Goal: Task Accomplishment & Management: Manage account settings

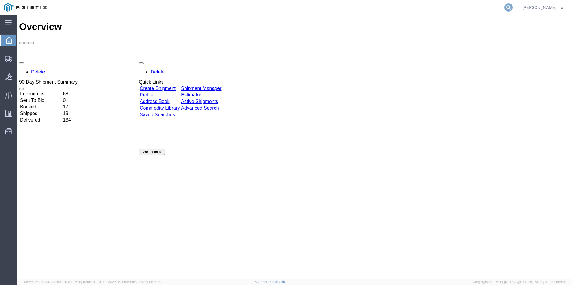
click at [506, 8] on icon at bounding box center [508, 7] width 8 height 8
click at [324, 9] on input "51432" at bounding box center [413, 7] width 182 height 14
type input "gdit-51432"
click at [506, 8] on icon at bounding box center [508, 7] width 8 height 8
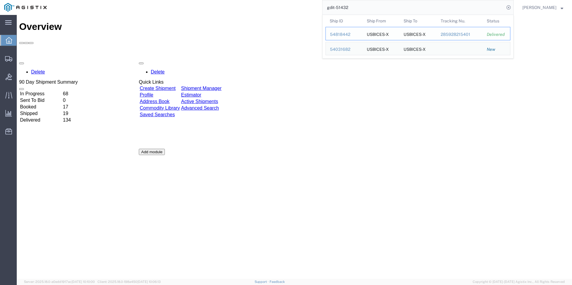
click at [337, 34] on div "54818442" at bounding box center [344, 34] width 28 height 6
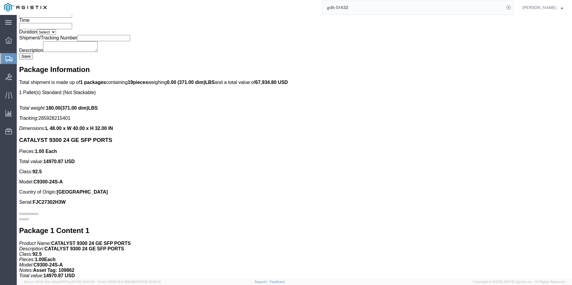
scroll to position [1286, 0]
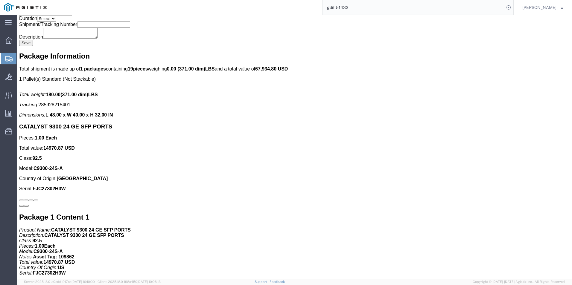
click p "Country of Origin: United States"
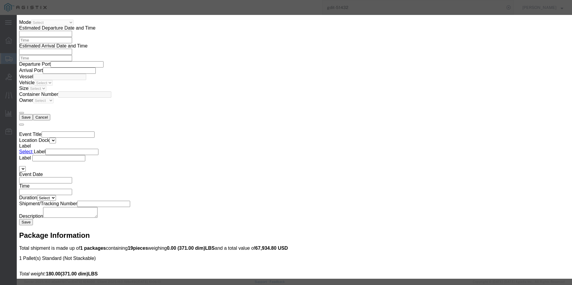
scroll to position [897, 0]
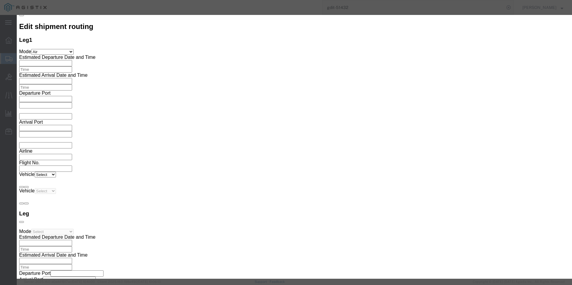
click button "button"
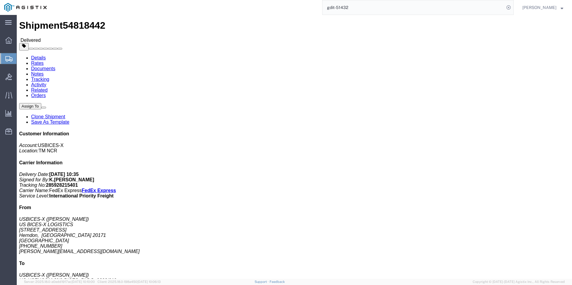
scroll to position [30, 0]
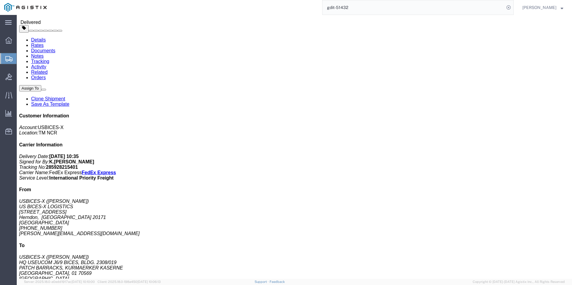
click at [391, 9] on input "gdit-51432" at bounding box center [413, 7] width 182 height 14
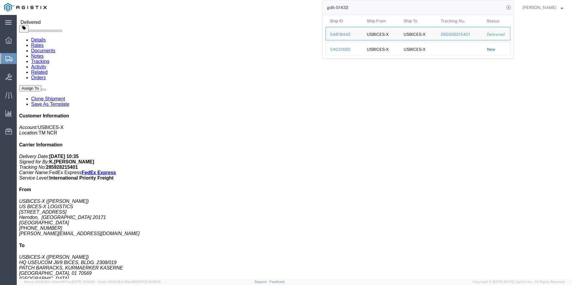
click at [334, 49] on div "54031682" at bounding box center [344, 49] width 28 height 6
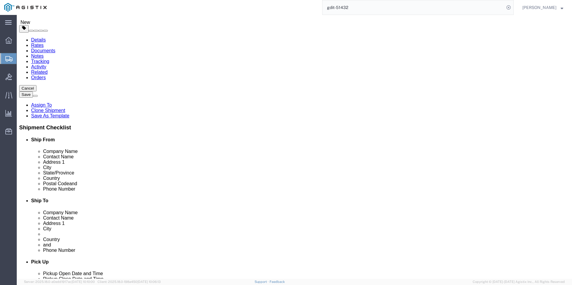
select select
select select "34238"
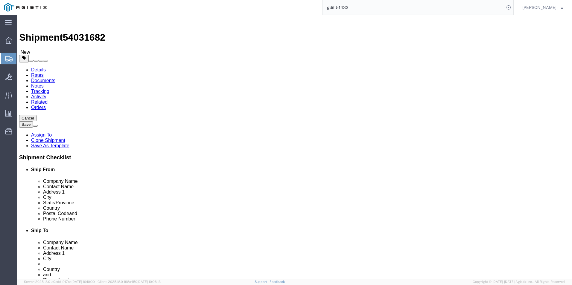
click icon
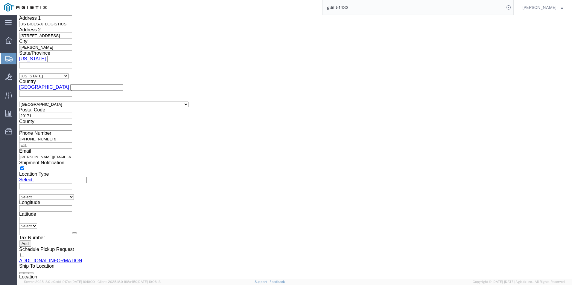
scroll to position [518, 0]
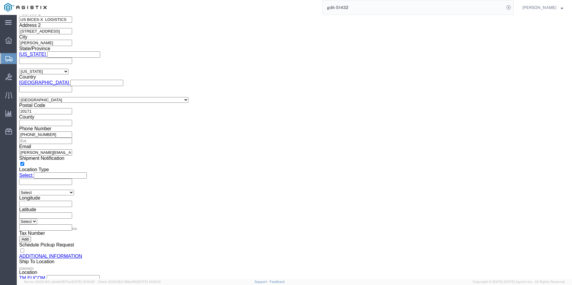
click dd "2.00 Each"
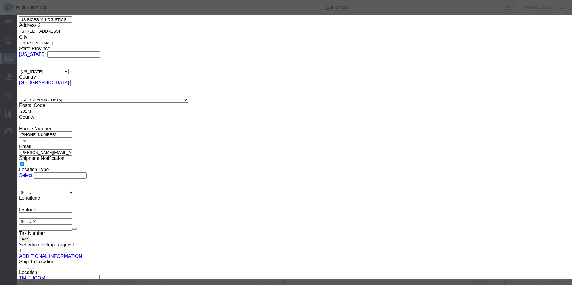
click button "button"
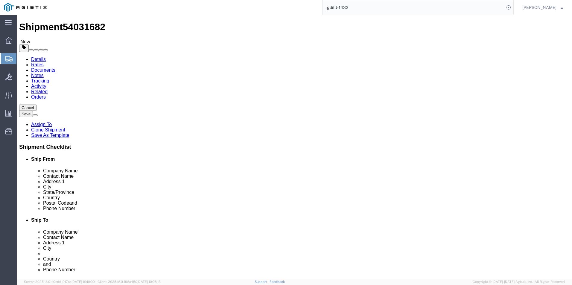
scroll to position [10, 0]
click dd "259.50 USD"
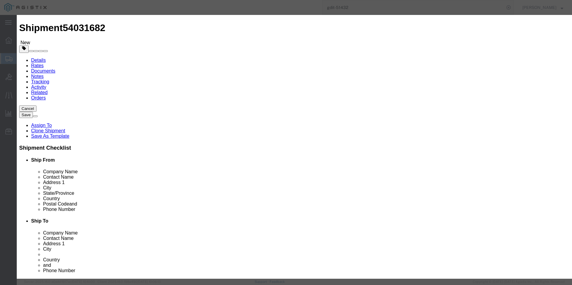
click h3 "Edit content"
type input "8544420000"
click input "text"
type input "e"
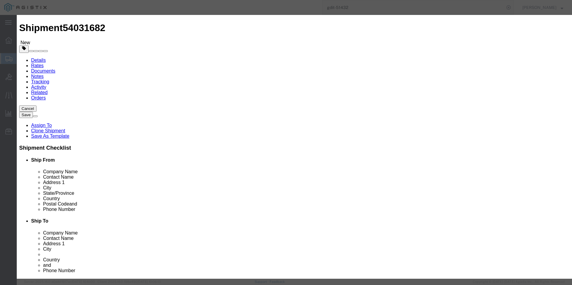
scroll to position [90, 0]
type input "EAR99"
click select "Select ATF BIS DEA EPA FDA FTR ITAR OFAC Other (OPA)"
select select "BIS"
click select "Select ATF BIS DEA EPA FDA FTR ITAR OFAC Other (OPA)"
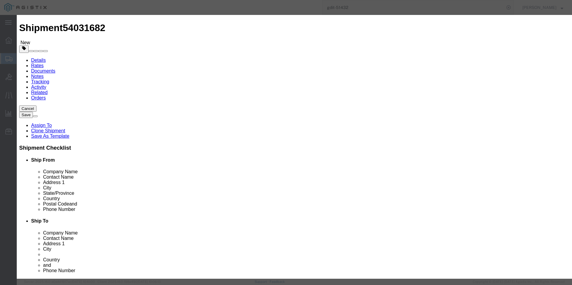
click select "Select AGR-Agricultural APP-Computers APR-Additional Permissive Exports AVS-Air…"
select select "NLR"
click select "Select AGR-Agricultural APP-Computers APR-Additional Permissive Exports AVS-Air…"
click button "Save & Close"
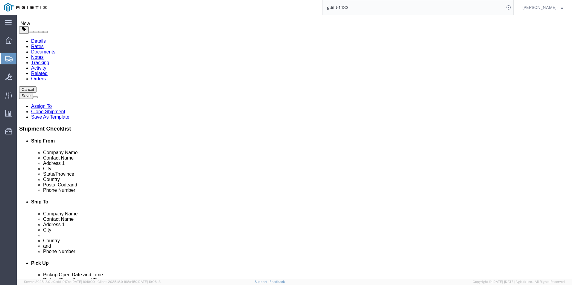
scroll to position [39, 0]
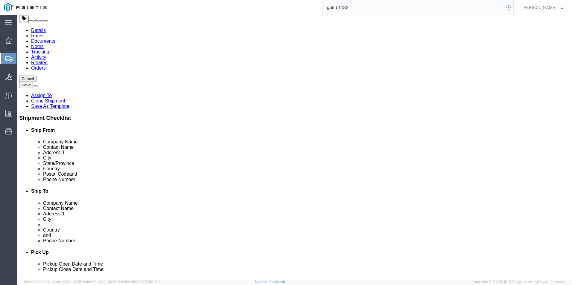
click dd "100.90 USD"
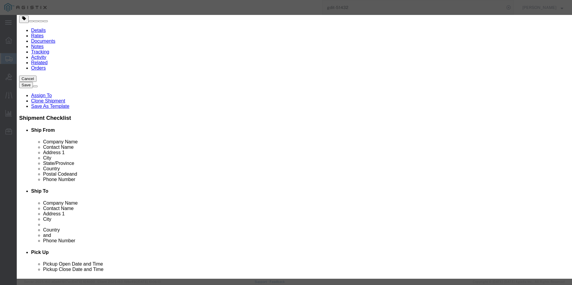
click icon "button"
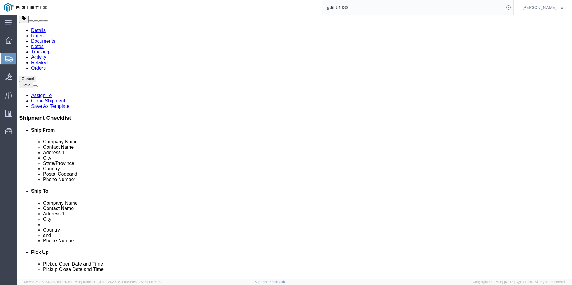
click dd "259.50 USD"
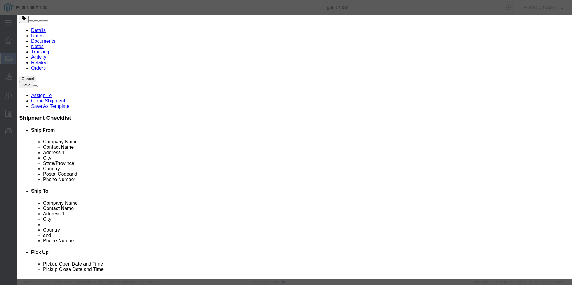
type input "8544429090"
click input "EAR99"
type input "E"
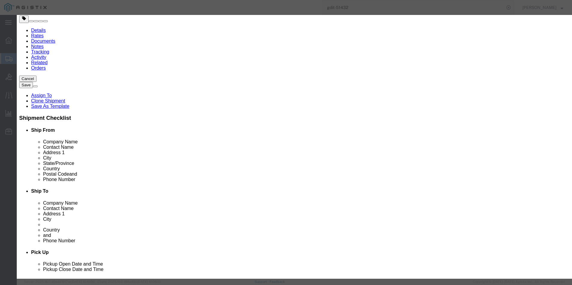
type input "5A991"
click button "Save & Close"
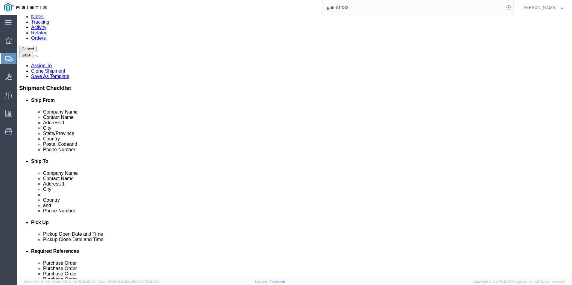
scroll to position [39, 0]
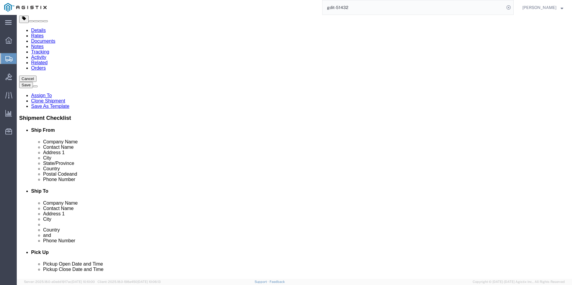
click div "Pieces: 5.00 Each Total value: 100.90 USD"
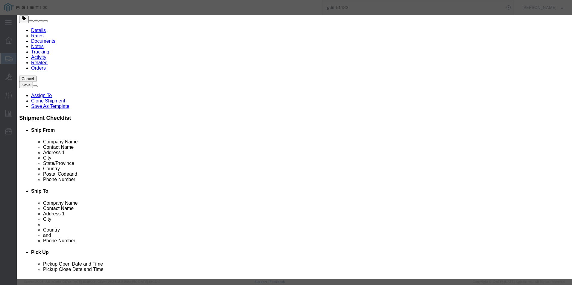
click input "text"
type input "8544429090"
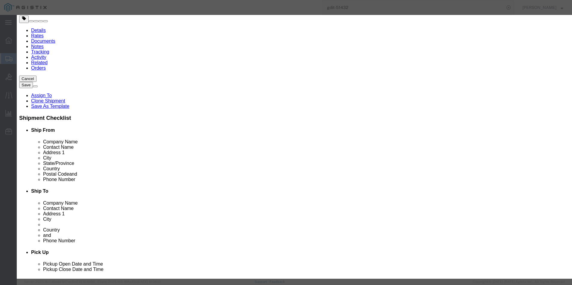
click input "text"
type input "EAR99"
click select "Select ATF BIS DEA EPA FDA FTR ITAR OFAC Other (OPA)"
select select "BIS"
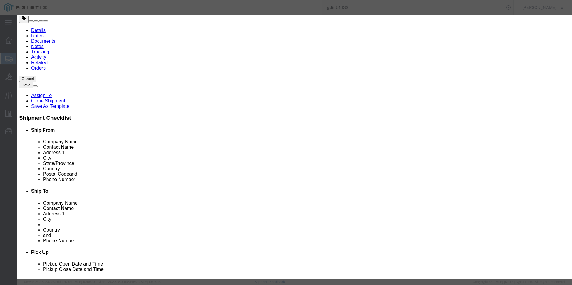
click select "Select ATF BIS DEA EPA FDA FTR ITAR OFAC Other (OPA)"
click select "Select AGR-Agricultural APP-Computers APR-Additional Permissive Exports AVS-Air…"
select select "NLR"
click select "Select AGR-Agricultural APP-Computers APR-Additional Permissive Exports AVS-Air…"
click button "Save & Close"
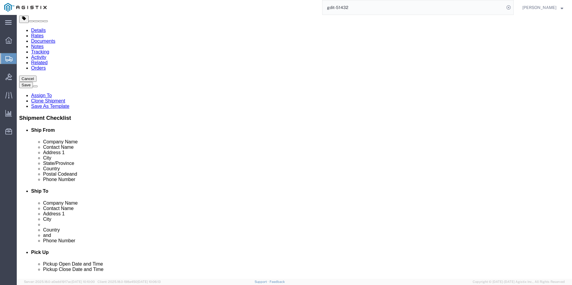
click dd "5.00 Each"
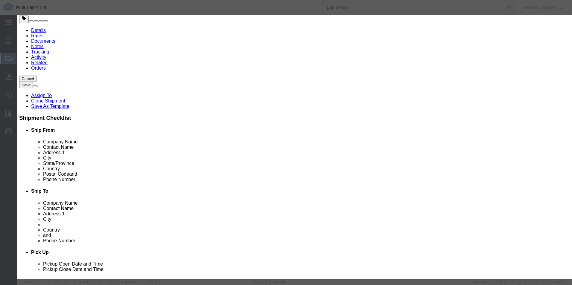
scroll to position [60, 0]
click button "Save & Close"
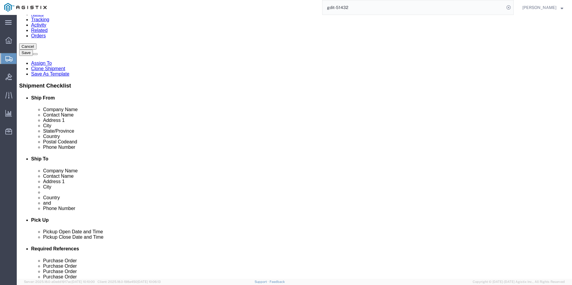
scroll to position [99, 0]
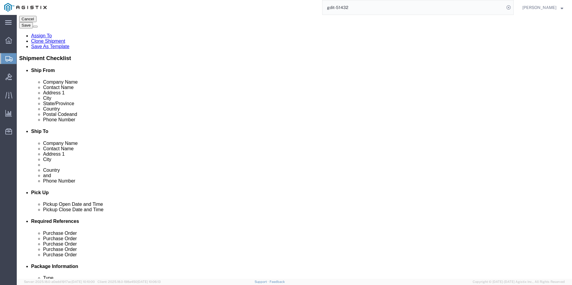
click dd "1677.00 USD"
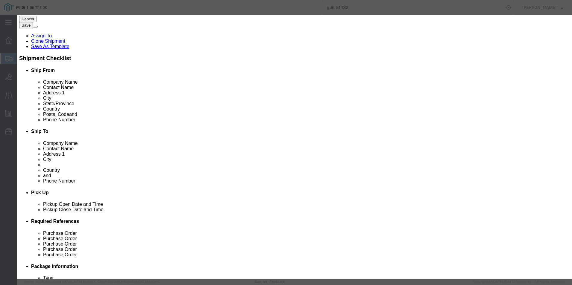
type input "8544429090"
click input "text"
type input "EAR99"
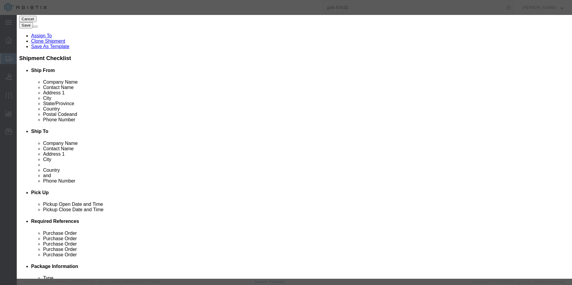
click button "Save & Close"
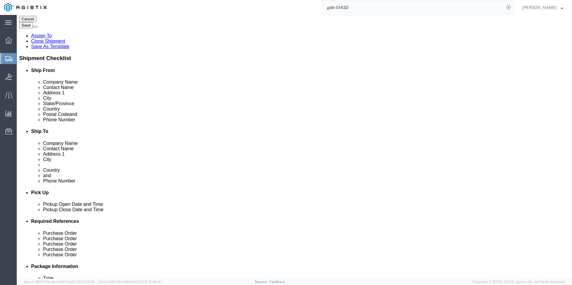
click dd "1556.00 USD"
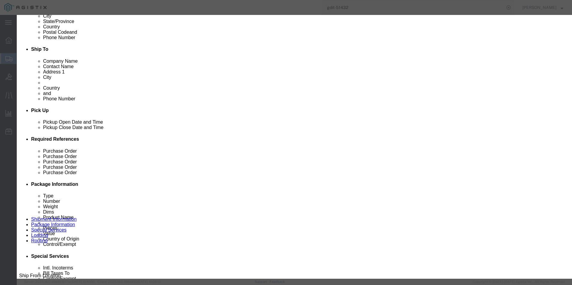
scroll to position [189, 0]
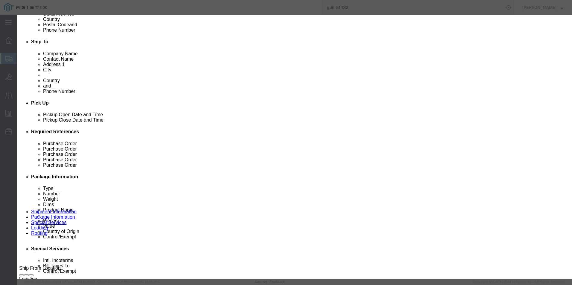
click input "text"
type input "8544429090"
click input "text"
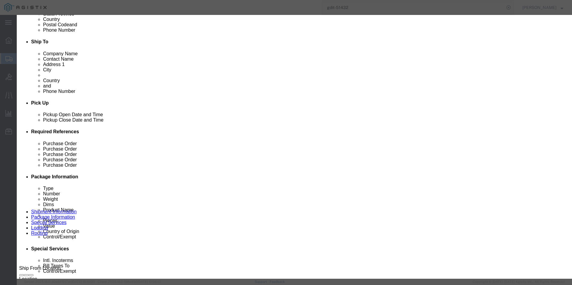
type input "EAR99"
click button "Save & Close"
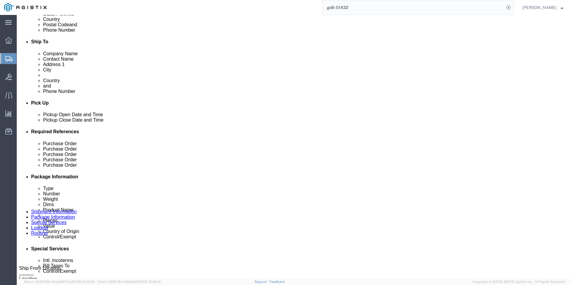
click dd "395.95 USD"
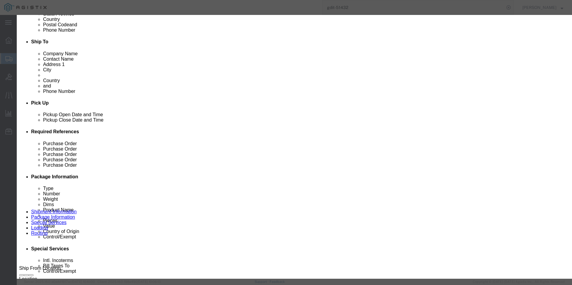
type input "8544429090"
click input "text"
type input "EAR99"
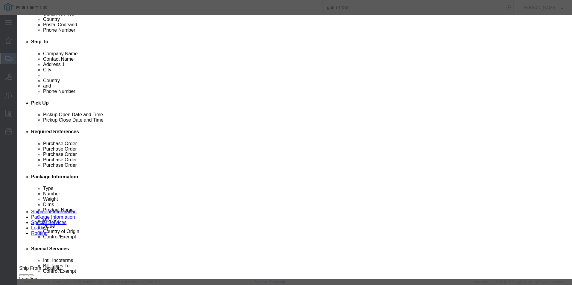
click button "Save & Close"
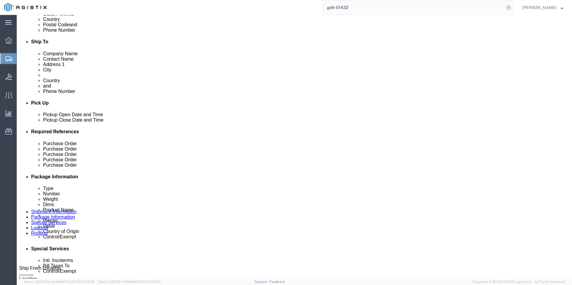
click dd "124.86 USD"
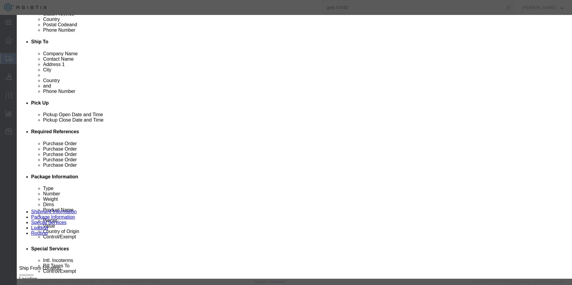
type input "7318154000"
click input "text"
type input "EAR99"
click button "Save & Close"
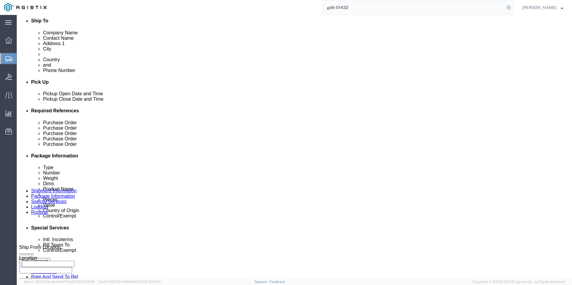
scroll to position [219, 0]
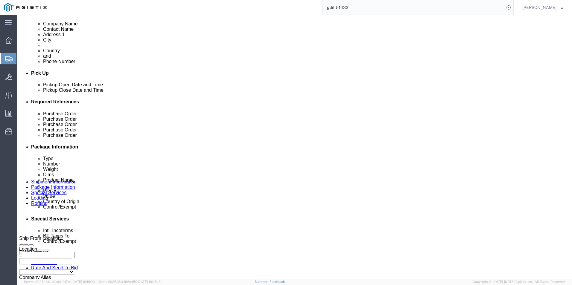
click dd "839.00 USD"
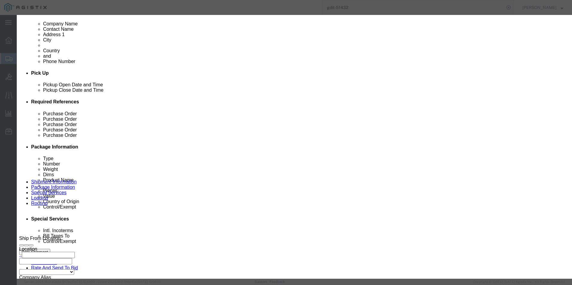
type input "3926909600"
click input "text"
type input "EAR99"
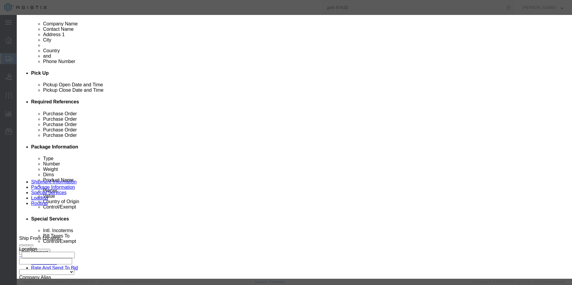
click button "Save & Close"
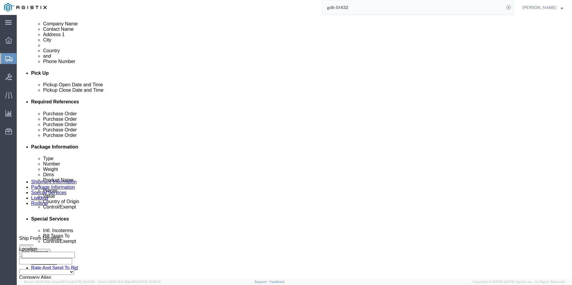
scroll to position [249, 0]
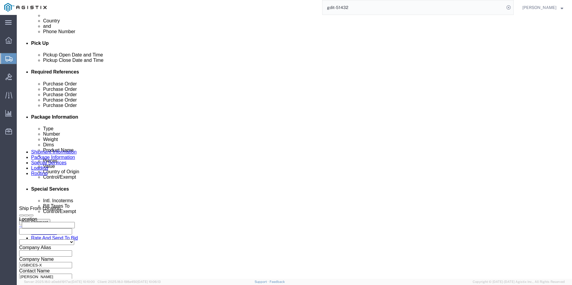
click dd "1188.00 USD"
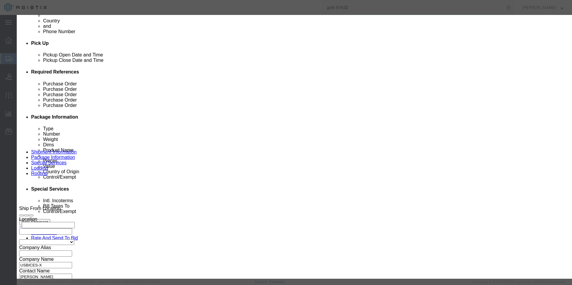
type input "8302106060"
click input "text"
type input "EAR99"
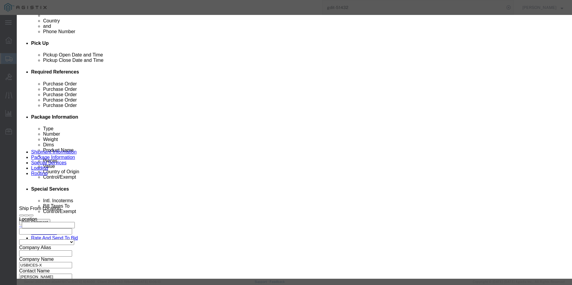
click button "Save & Close"
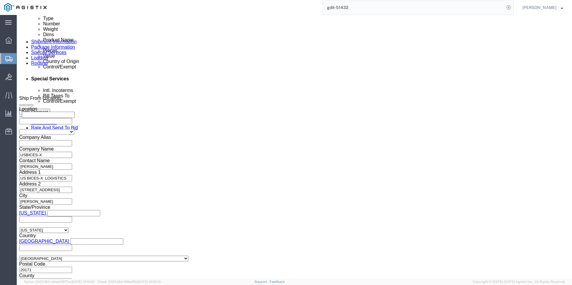
scroll to position [369, 0]
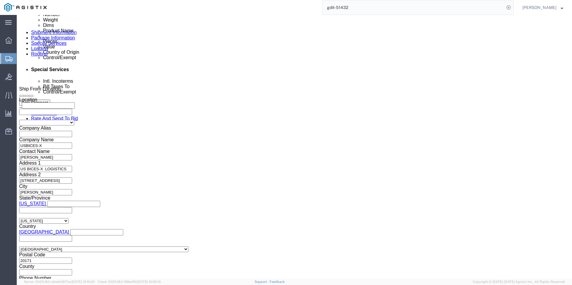
click div "Pieces: 8.00 Each Total value: 1188.00 USD"
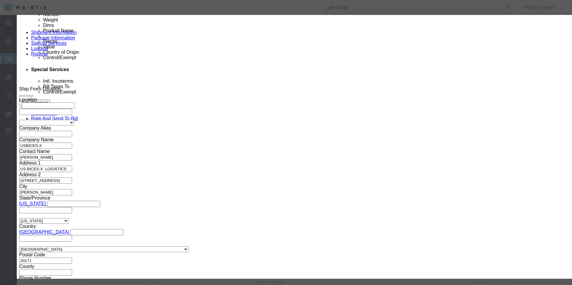
click icon "button"
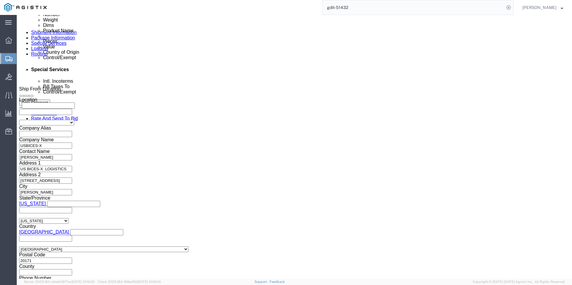
click dd "245.20 USD"
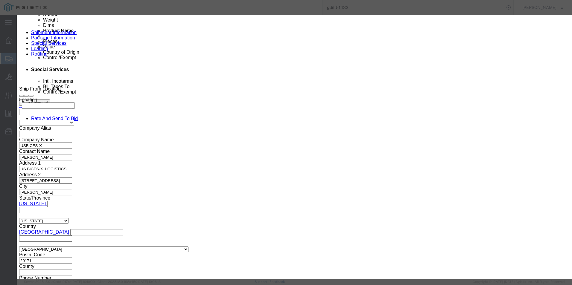
type input "8302106060"
click input "text"
type input "EAR99"
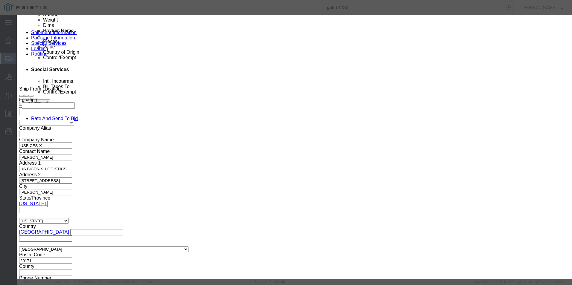
click button "Save & Close"
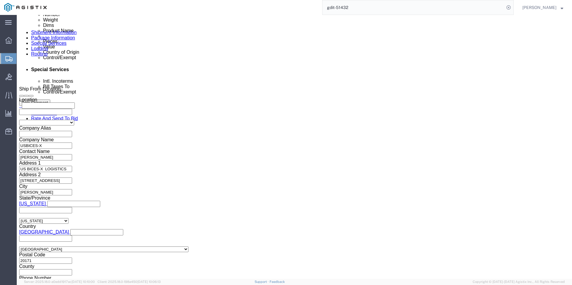
click dd "69.54 USD"
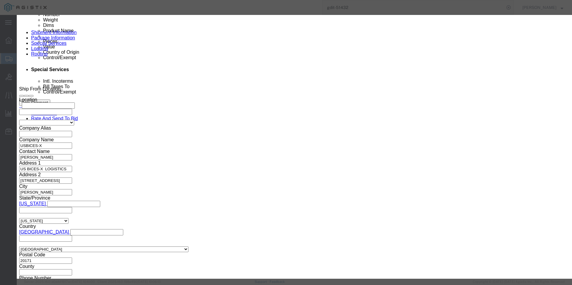
click input "text"
type input "8471801000"
click input "text"
type input "EAR99"
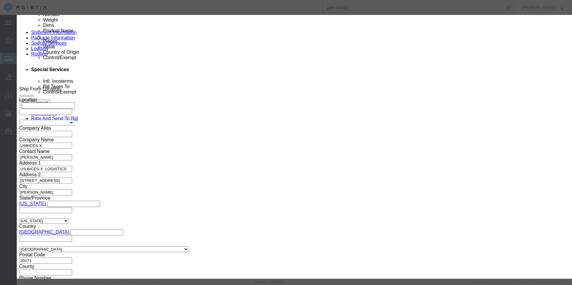
click button "Save & Close"
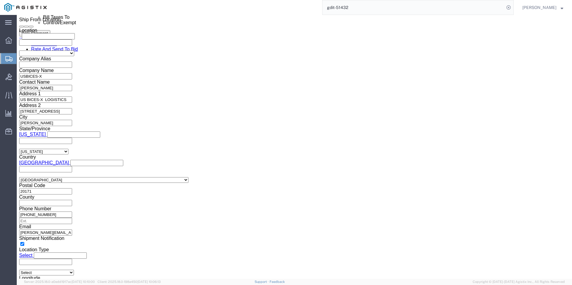
scroll to position [458, 0]
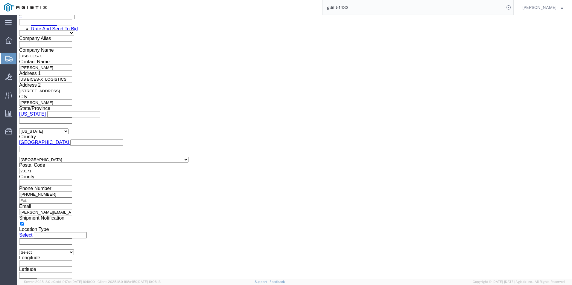
click dd "457.24 USD"
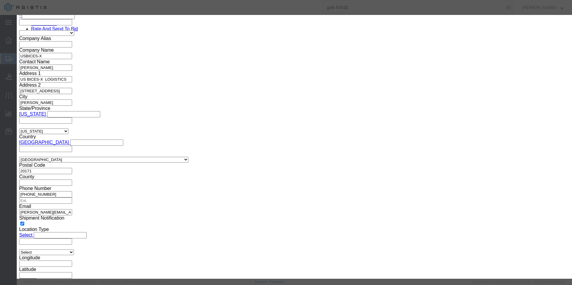
type input "4823904000"
click input "text"
type input "EAR99"
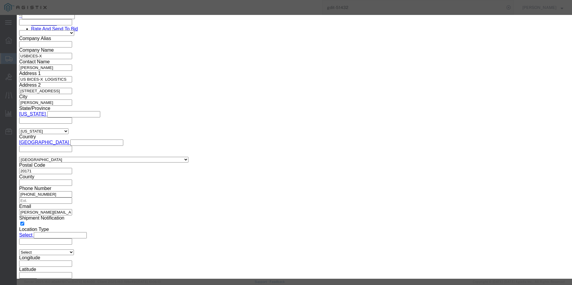
click button "Save & Close"
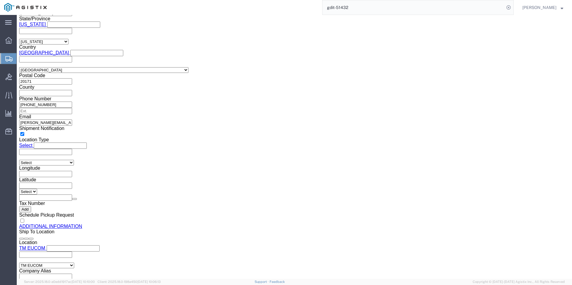
scroll to position [518, 0]
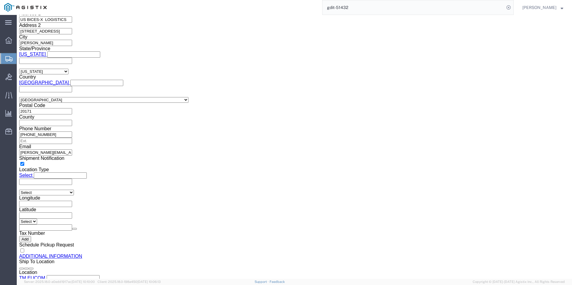
click dd "191.26 USD"
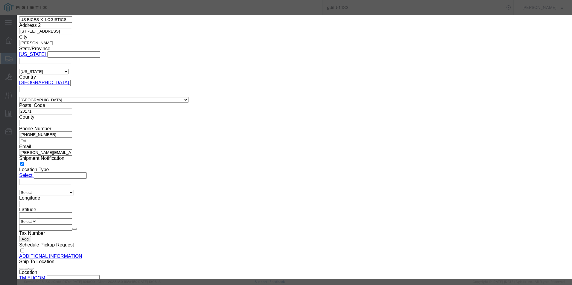
type input "8302106060"
click input "text"
type input "EAR99"
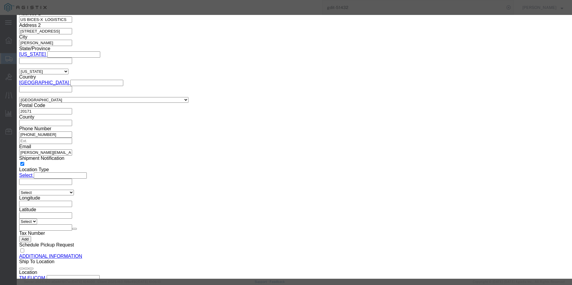
click button "Save & Close"
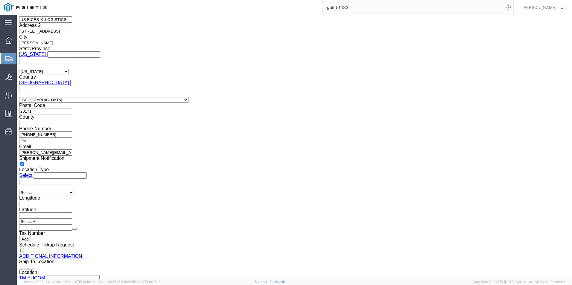
scroll to position [548, 0]
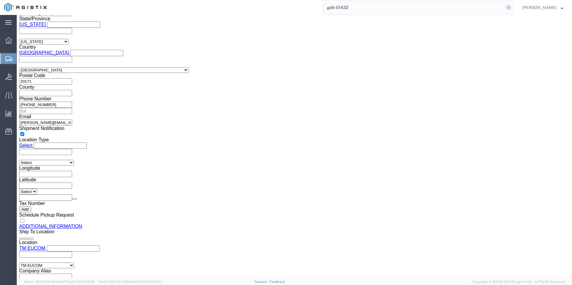
click dd "169.02 USD"
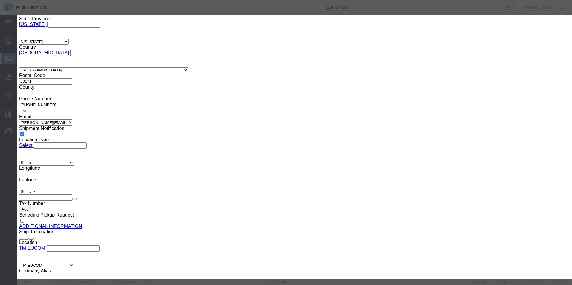
scroll to position [30, 0]
click input "text"
type input "3926909600"
click input "text"
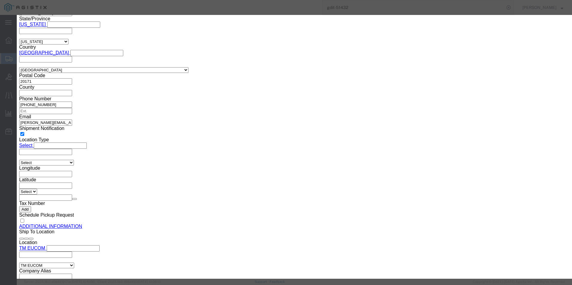
scroll to position [90, 0]
type input "EAR99"
click button "Save & Close"
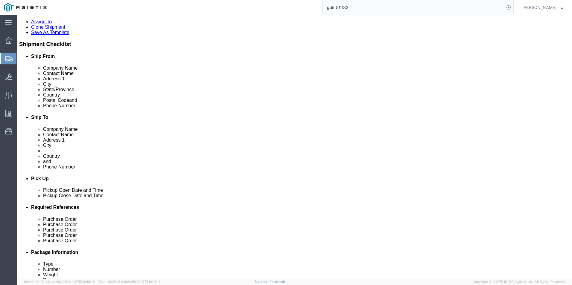
scroll to position [0, 0]
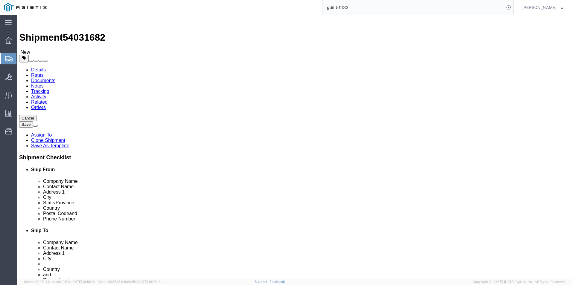
click input "text"
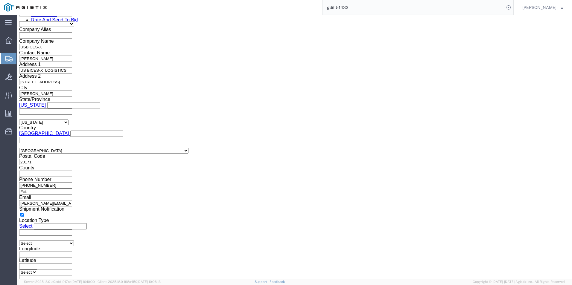
scroll to position [398, 0]
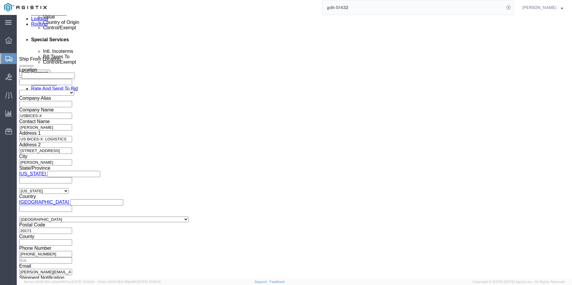
click icon
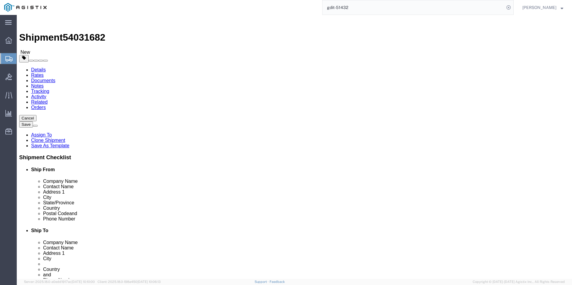
click icon
click input "text"
type input "48"
click input "text"
type input "40"
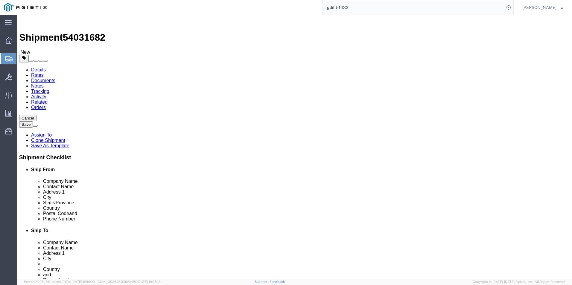
click input "text"
type input "35"
click input "0.00"
click button "Save"
click input "0.00"
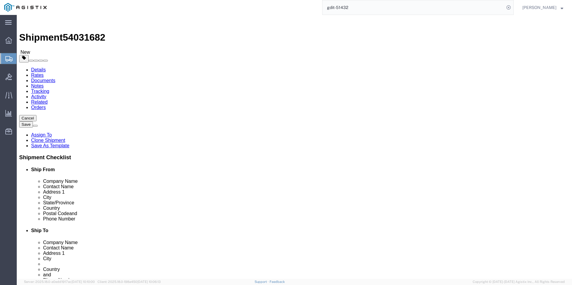
type input "0"
type input "270"
click button "Save"
drag, startPoint x: 50, startPoint y: 6, endPoint x: 81, endPoint y: 9, distance: 30.9
click span "54031682"
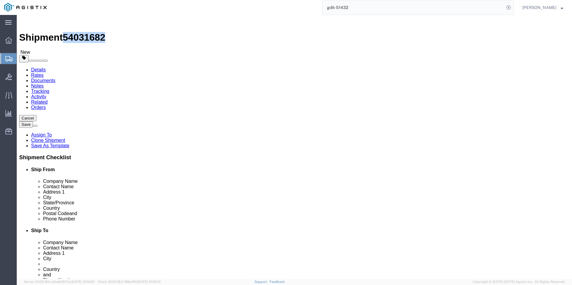
drag, startPoint x: 81, startPoint y: 9, endPoint x: 70, endPoint y: 8, distance: 10.8
copy span "54031682"
click icon
click at [10, 21] on icon at bounding box center [8, 22] width 7 height 4
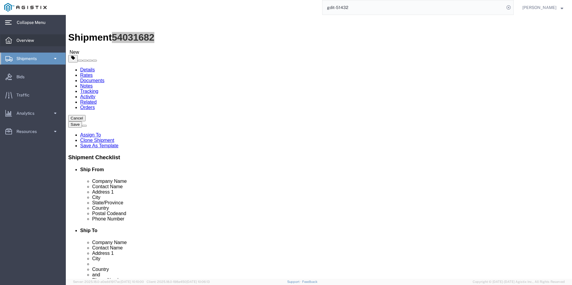
click at [30, 43] on span "Overview" at bounding box center [27, 40] width 22 height 12
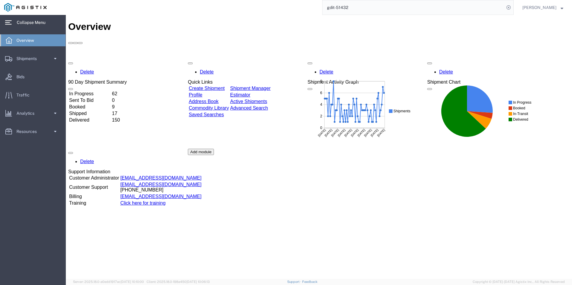
click at [357, 9] on input "gdit-51432" at bounding box center [413, 7] width 182 height 14
type input "gdit-71798"
click at [506, 7] on icon at bounding box center [508, 7] width 8 height 8
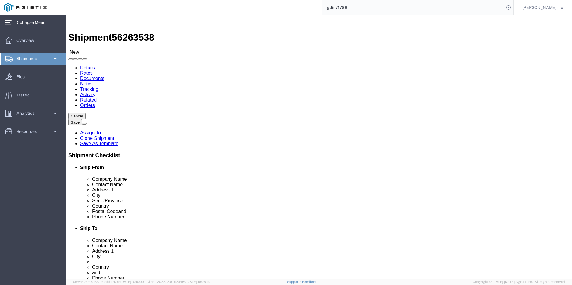
select select "69651"
select select "59114"
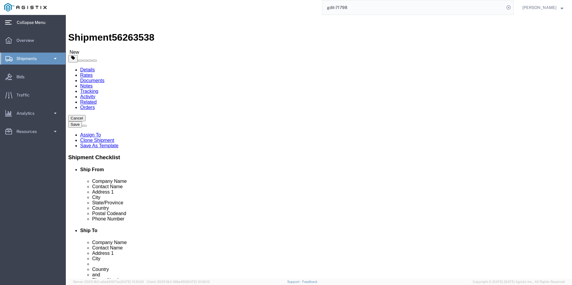
click icon
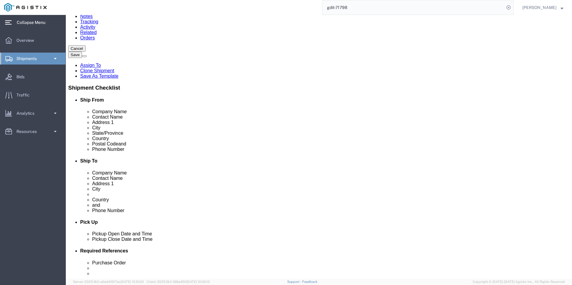
scroll to position [60, 0]
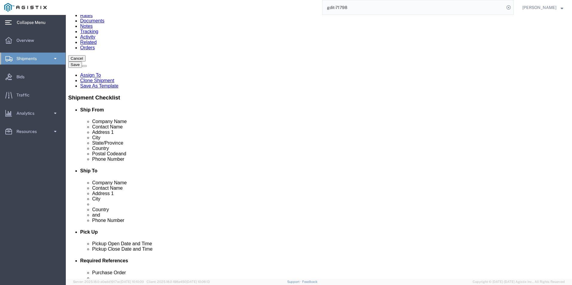
click dd "10500.00 USD"
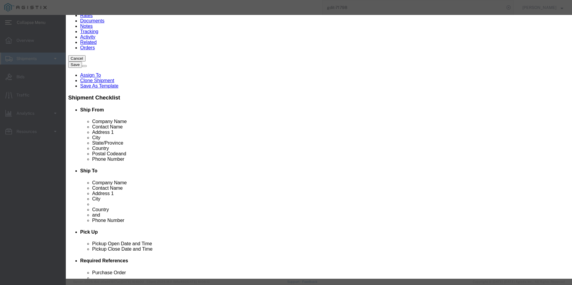
click icon "button"
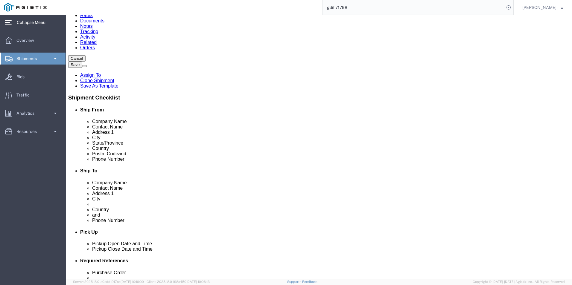
click dd "3.00 Each"
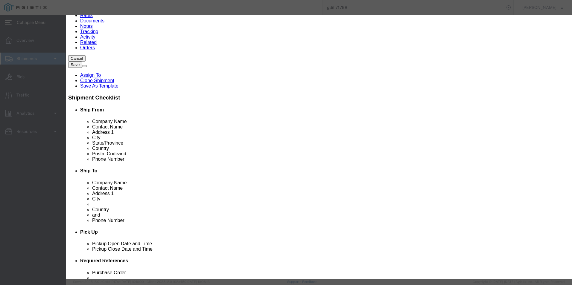
click icon "button"
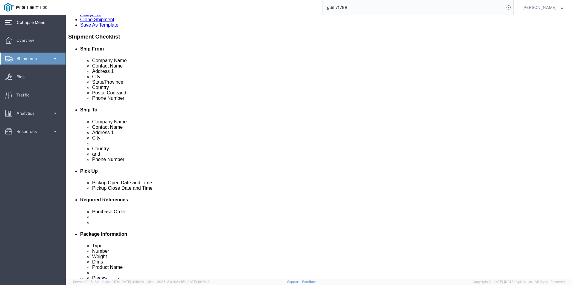
scroll to position [121, 0]
click dd "2709.69 USD"
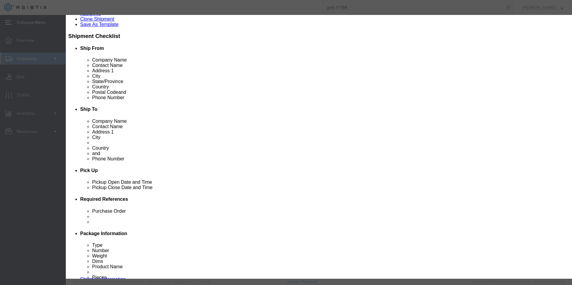
click input "text"
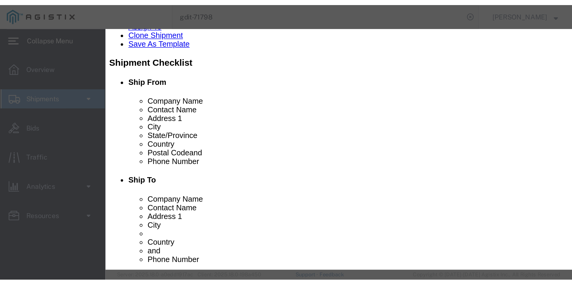
scroll to position [117, 0]
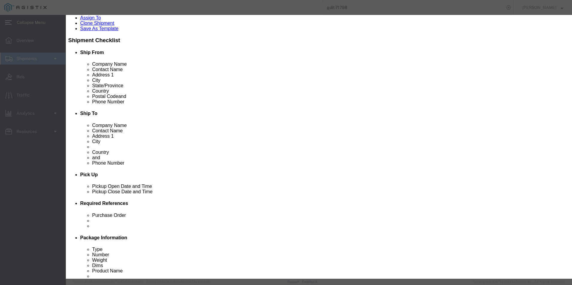
click input "text"
type input "852610"
type input "8526100010"
click input "text"
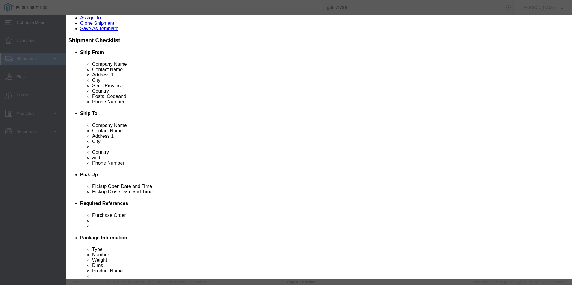
type input "e"
type input "EAR99"
click button "Save & Close"
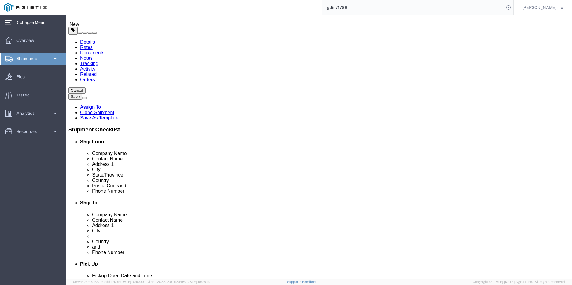
scroll to position [28, 0]
click input "0.00"
click button "Save"
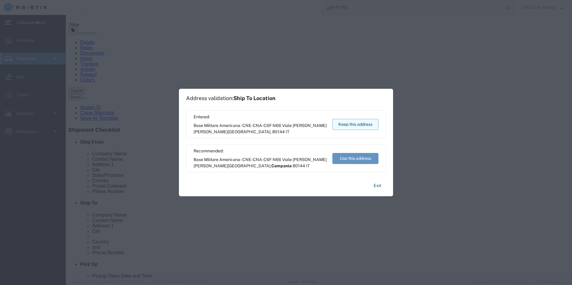
click at [352, 124] on button "Keep this address" at bounding box center [355, 124] width 46 height 11
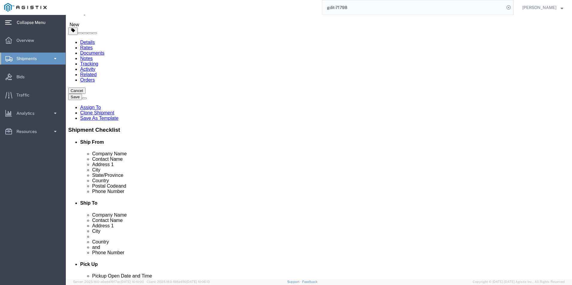
click icon
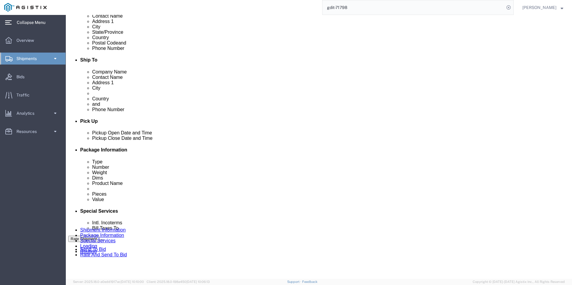
scroll to position [51, 0]
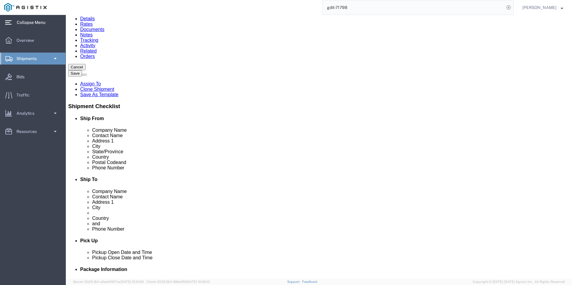
drag, startPoint x: 50, startPoint y: 8, endPoint x: 80, endPoint y: 10, distance: 30.8
click h1 "Shipment 56263538"
drag, startPoint x: 80, startPoint y: 10, endPoint x: 75, endPoint y: 7, distance: 5.9
copy span "56263538"
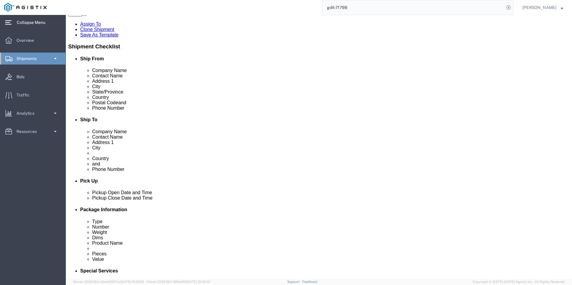
scroll to position [0, 0]
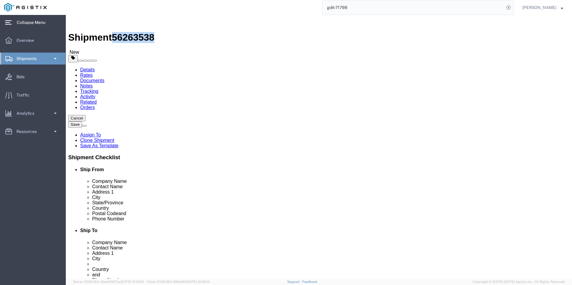
click icon
click button "Save"
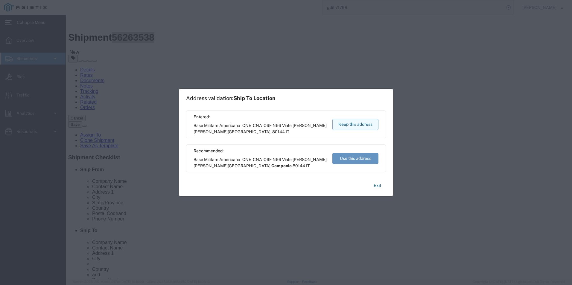
click at [343, 125] on button "Keep this address" at bounding box center [355, 124] width 46 height 11
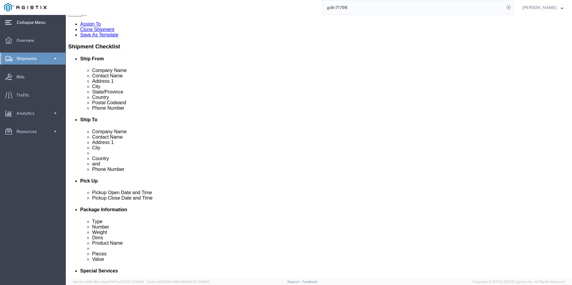
scroll to position [120, 0]
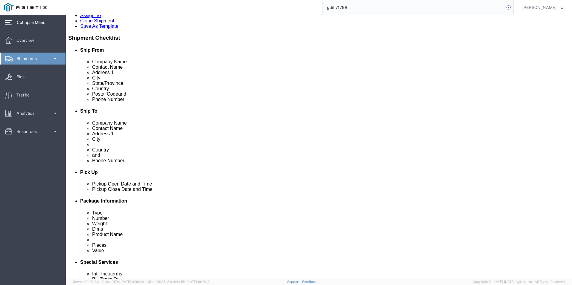
click div "Pieces: 1.00 Each Total value: 2709.69 USD"
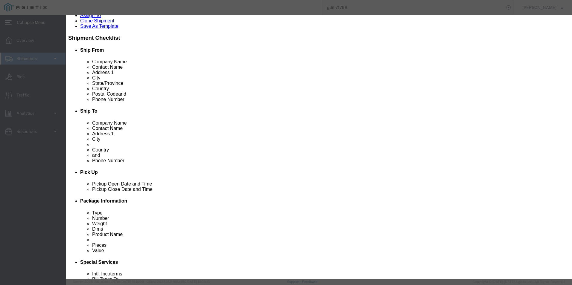
click icon "button"
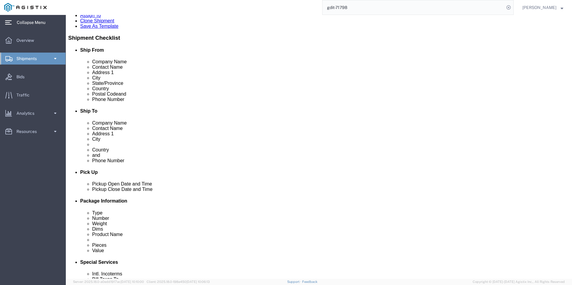
click dd "2709.69 USD"
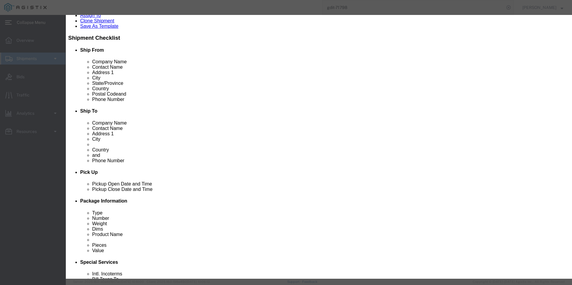
click icon "button"
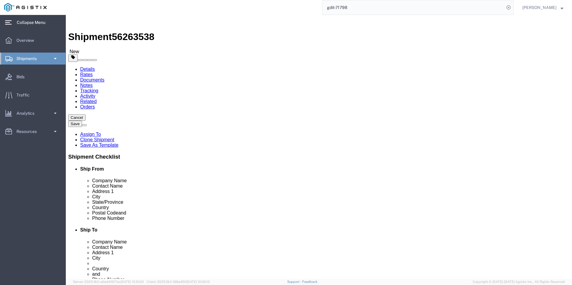
scroll to position [0, 0]
click icon
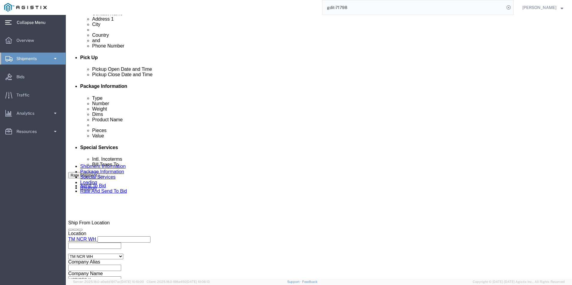
scroll to position [299, 0]
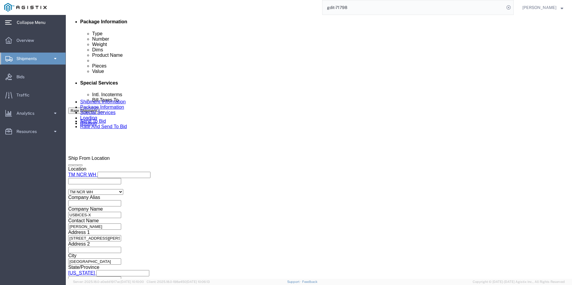
drag, startPoint x: 51, startPoint y: 6, endPoint x: 82, endPoint y: 5, distance: 30.5
click span "56263538"
drag, startPoint x: 82, startPoint y: 5, endPoint x: 68, endPoint y: 5, distance: 14.1
copy span "56263538"
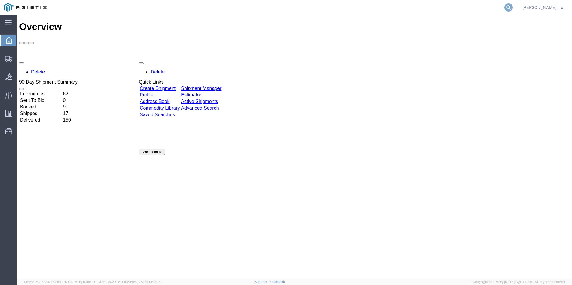
click at [508, 7] on icon at bounding box center [508, 7] width 8 height 8
type input "g"
type input "GDIT-50872"
click at [506, 7] on icon at bounding box center [508, 7] width 8 height 8
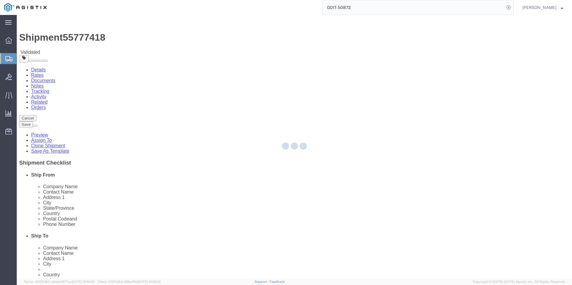
select select
select select "34238"
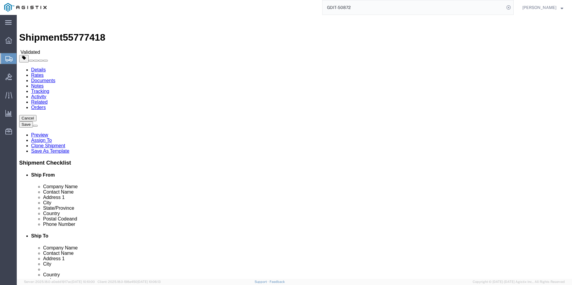
click icon
drag, startPoint x: 50, startPoint y: 7, endPoint x: 81, endPoint y: 7, distance: 31.1
click span "55777418"
drag, startPoint x: 81, startPoint y: 7, endPoint x: 72, endPoint y: 7, distance: 9.0
copy span "55777418"
